Goal: Check status: Check status

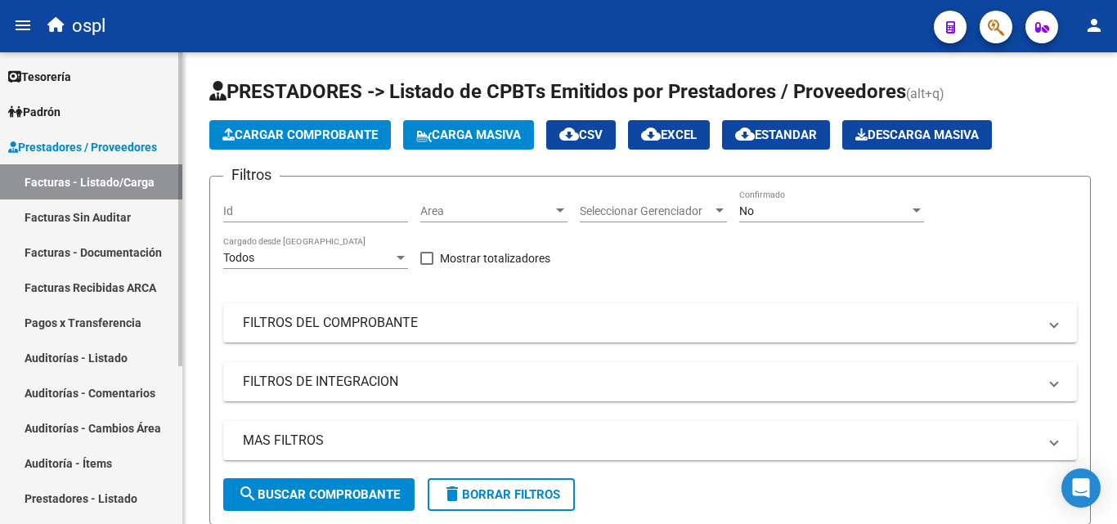
click at [110, 361] on link "Auditorías - Listado" at bounding box center [91, 357] width 182 height 35
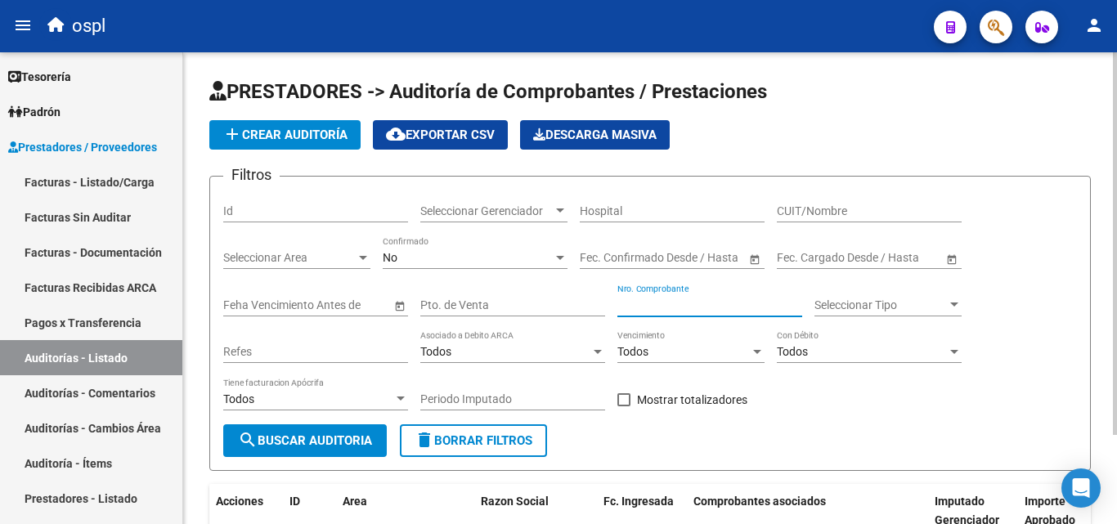
click at [679, 302] on input "Nro. Comprobante" at bounding box center [709, 305] width 185 height 14
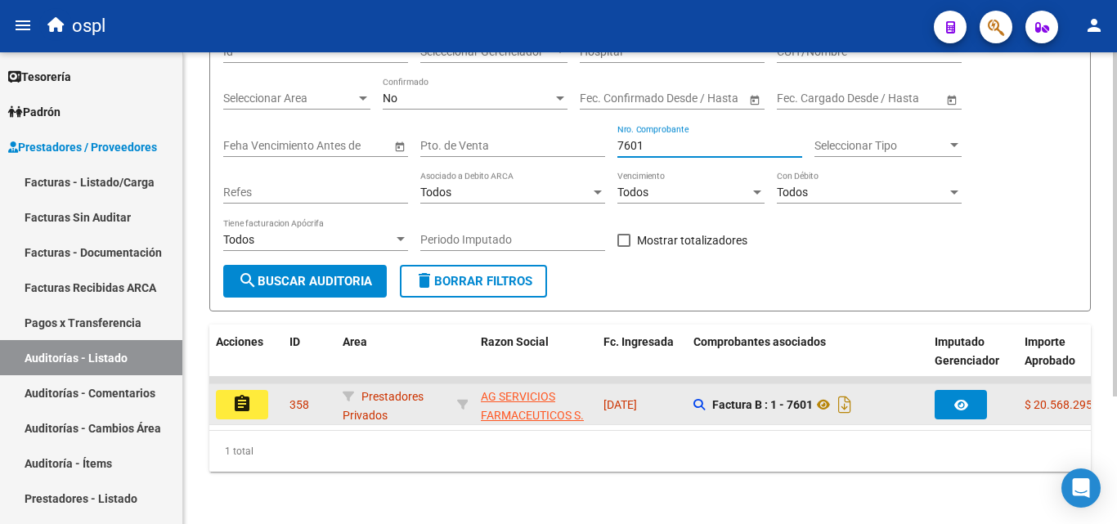
type input "7601"
click at [254, 392] on button "assignment" at bounding box center [242, 404] width 52 height 29
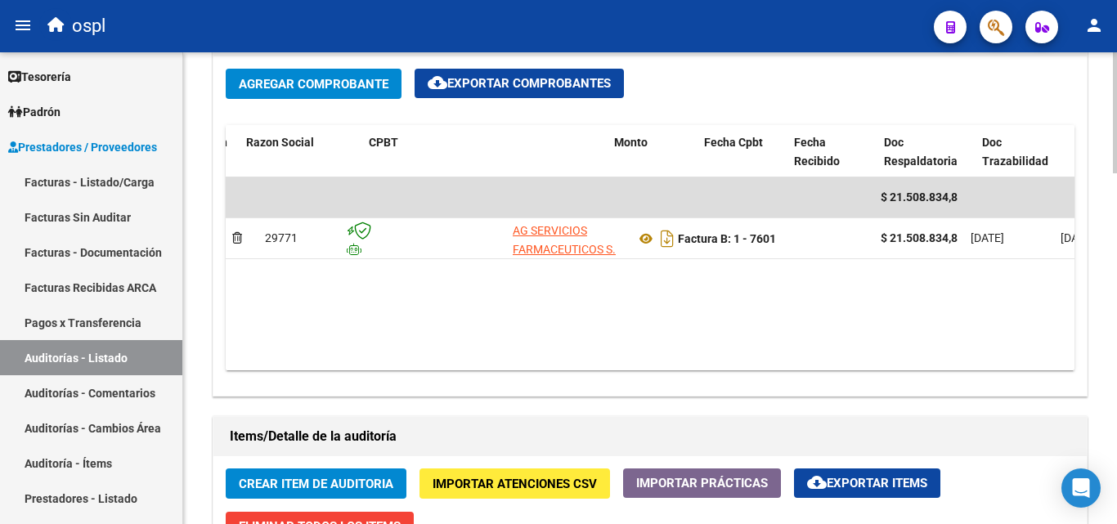
scroll to position [0, 267]
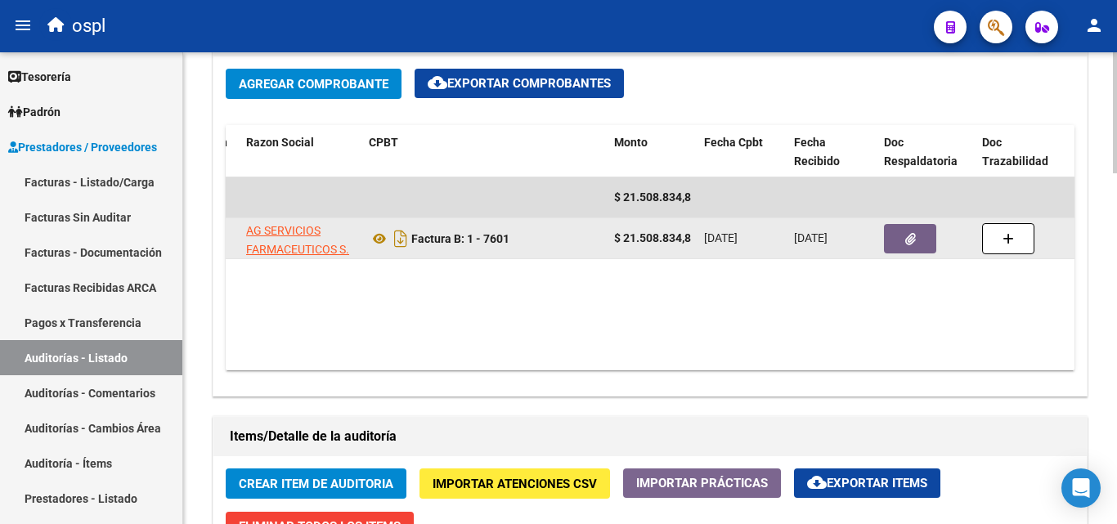
click at [898, 246] on button "button" at bounding box center [910, 238] width 52 height 29
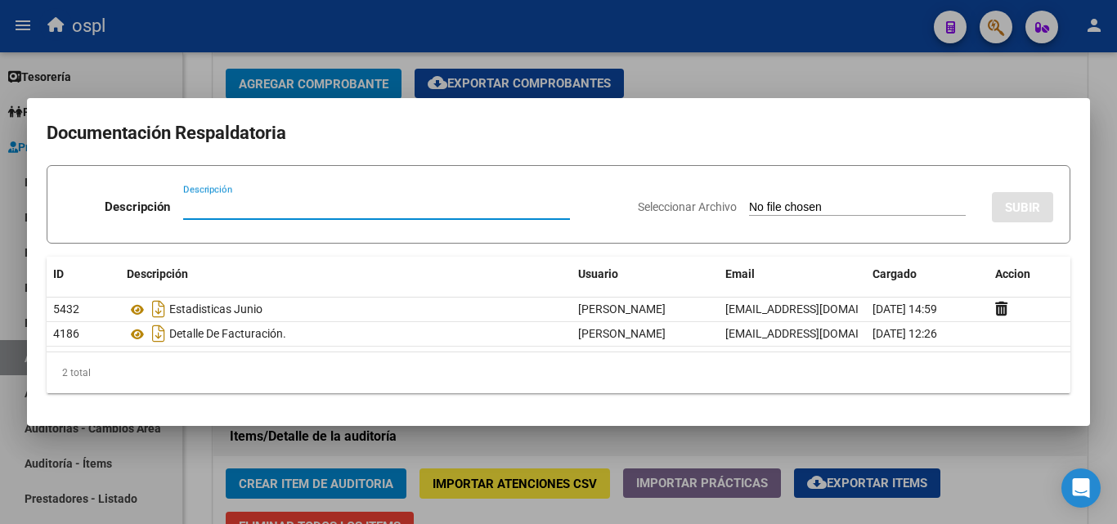
click at [795, 73] on div at bounding box center [558, 262] width 1117 height 524
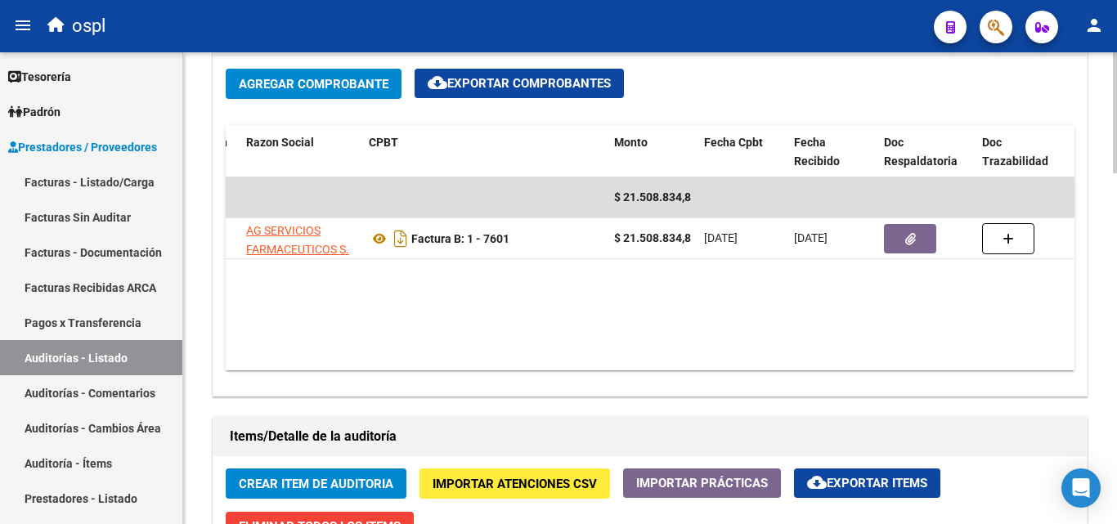
click at [705, 354] on datatable-body "$ 21.508.834,82 29771 AG SERVICIOS FARMACEUTICOS S. A. Factura B: 1 - 7601 $ 21…" at bounding box center [650, 273] width 849 height 193
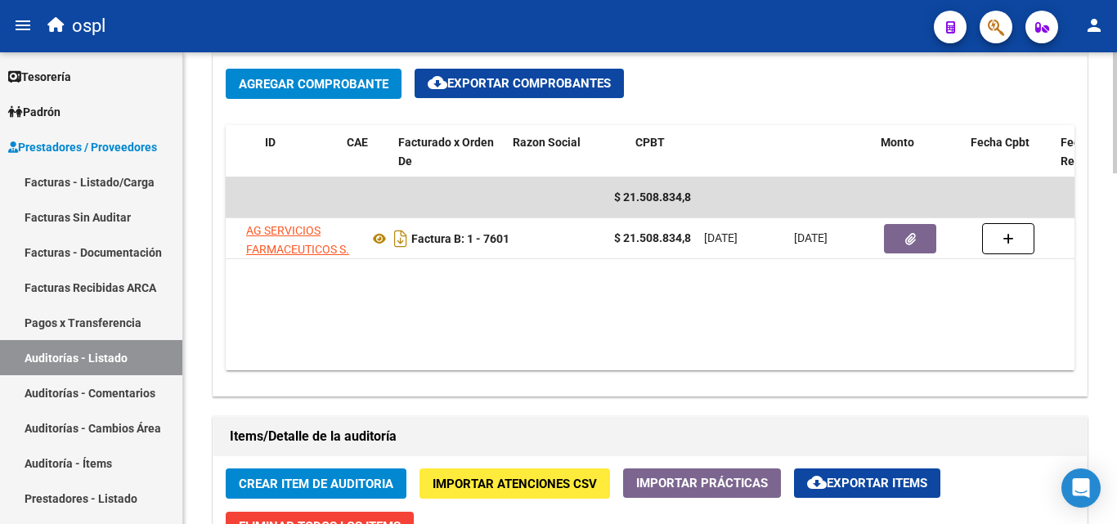
scroll to position [0, 0]
